Goal: Check status: Check status

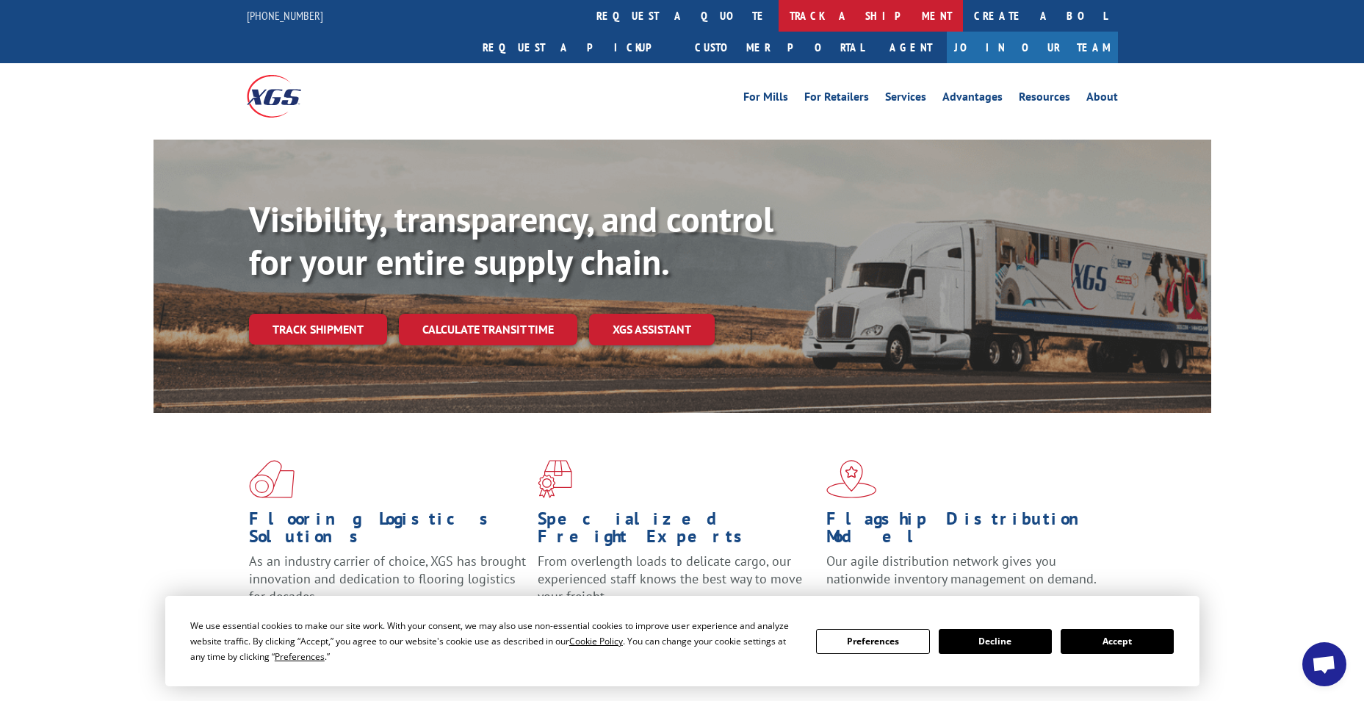
click at [778, 19] on link "track a shipment" at bounding box center [870, 16] width 184 height 32
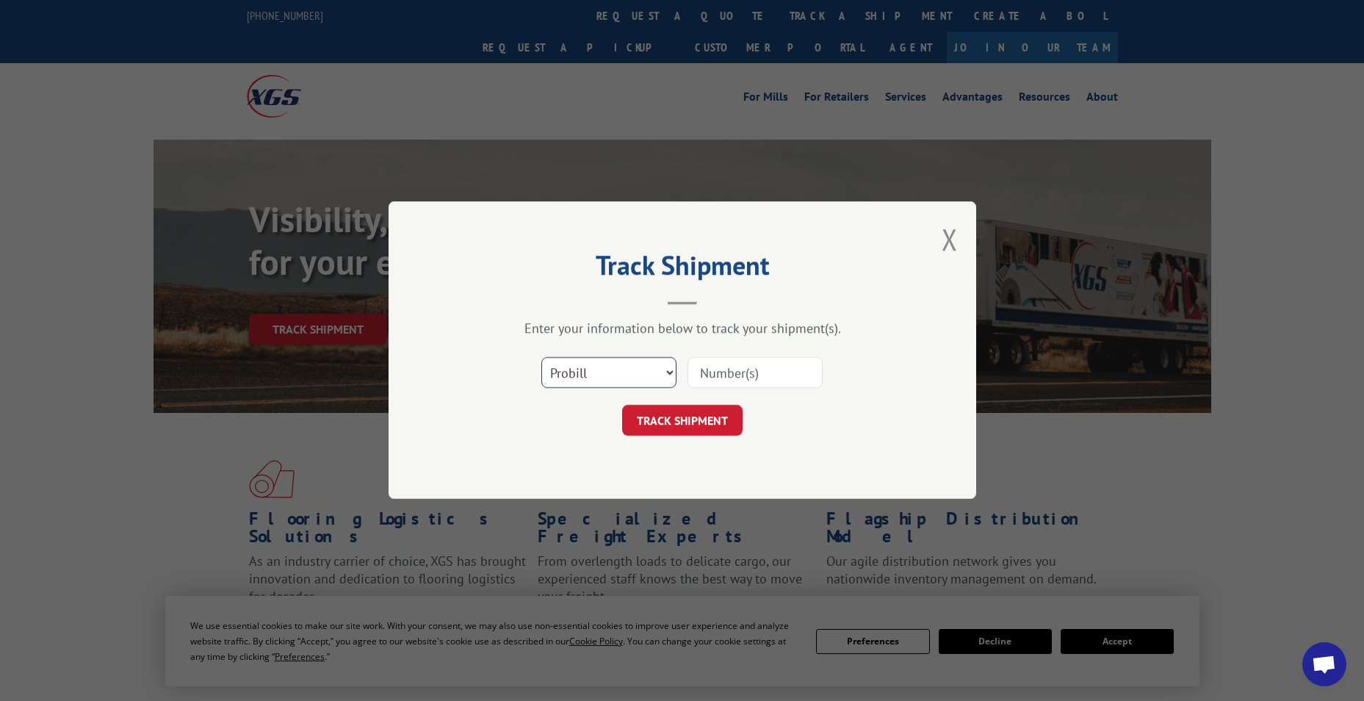
click at [600, 386] on select "Select category... Probill BOL PO" at bounding box center [608, 373] width 135 height 31
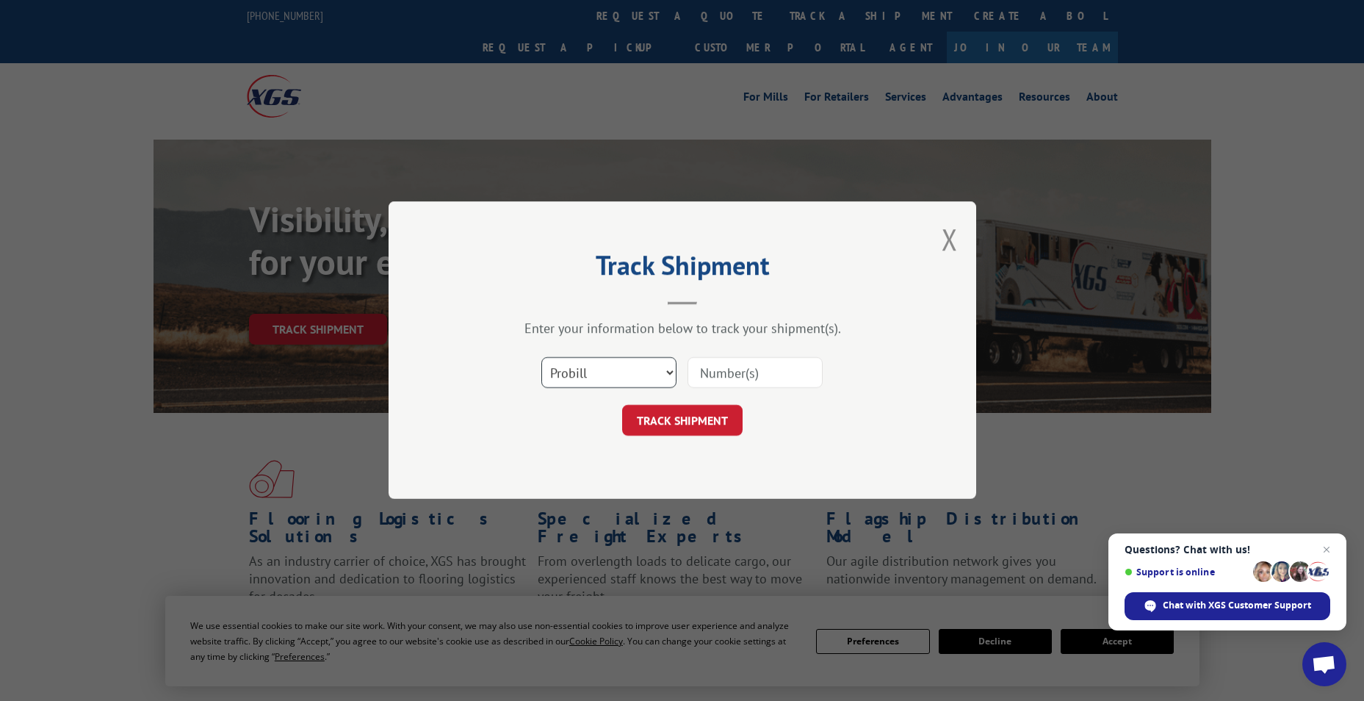
select select "po"
click at [541, 358] on select "Select category... Probill BOL PO" at bounding box center [608, 373] width 135 height 31
click at [706, 374] on input at bounding box center [754, 373] width 135 height 31
paste input "83530959"
type input "83530959"
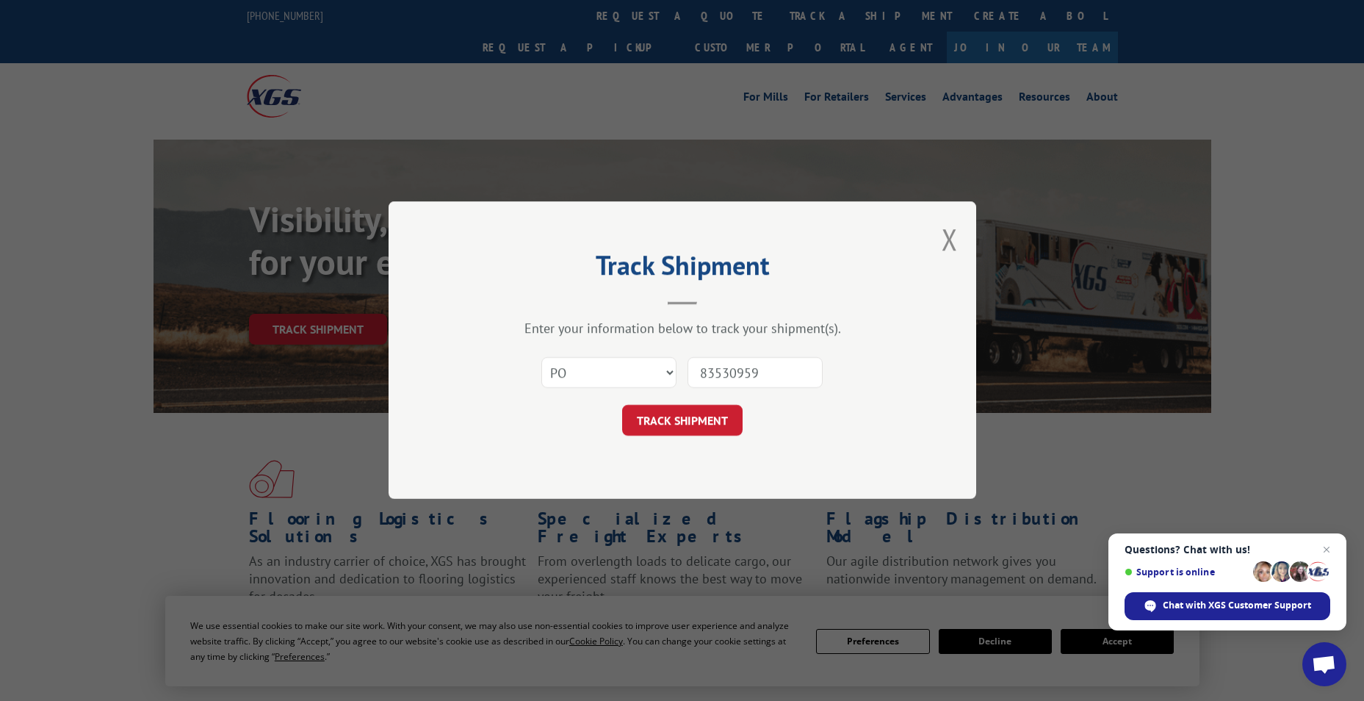
drag, startPoint x: 689, startPoint y: 411, endPoint x: 696, endPoint y: 414, distance: 8.2
click at [690, 410] on button "TRACK SHIPMENT" at bounding box center [682, 420] width 120 height 31
